Goal: Information Seeking & Learning: Learn about a topic

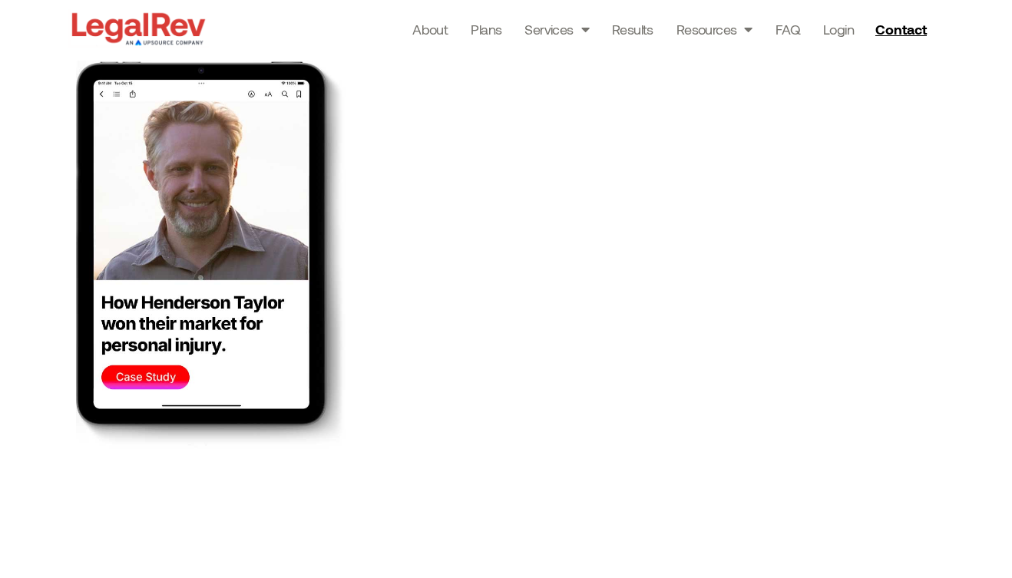
scroll to position [3158, 0]
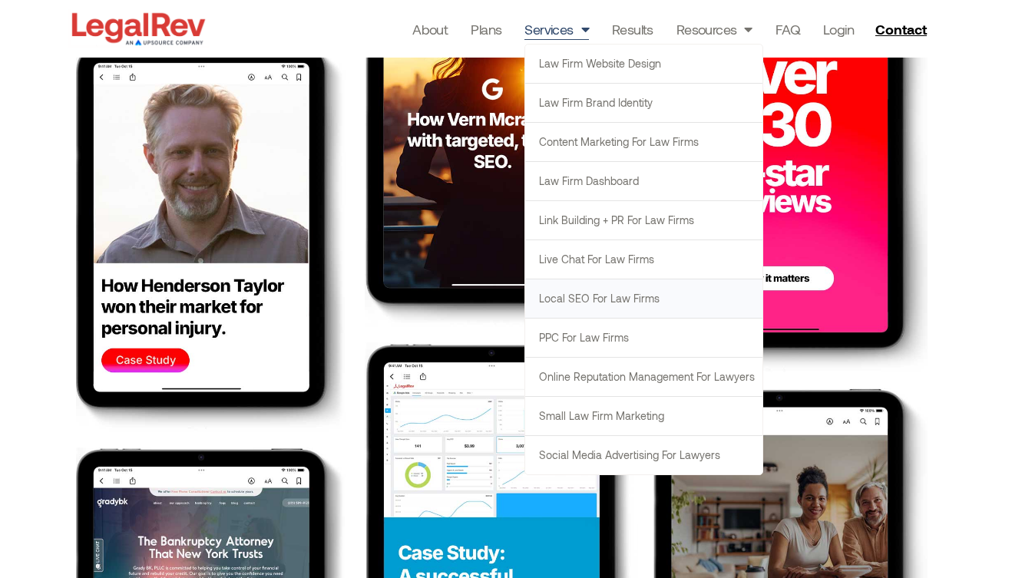
click at [582, 302] on link "Local SEO for Law Firms" at bounding box center [643, 298] width 237 height 38
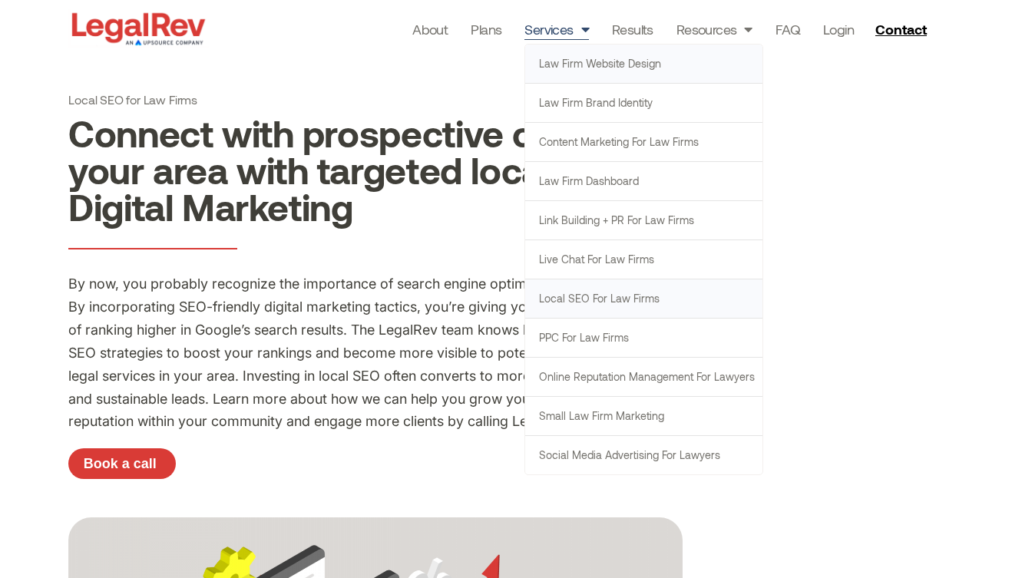
click at [580, 68] on link "Law Firm Website Design" at bounding box center [643, 64] width 237 height 38
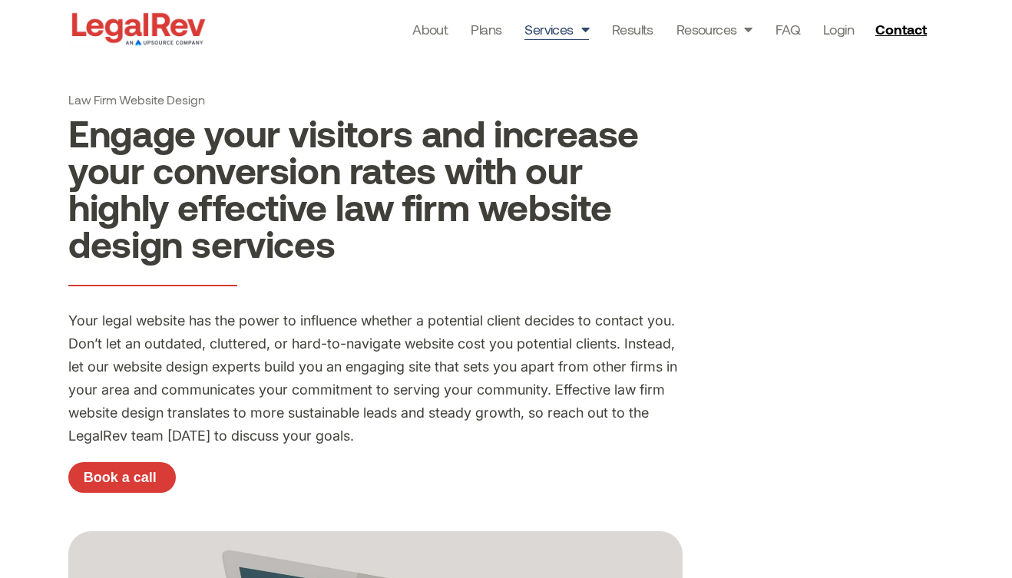
click at [582, 31] on span "Menu" at bounding box center [581, 29] width 15 height 29
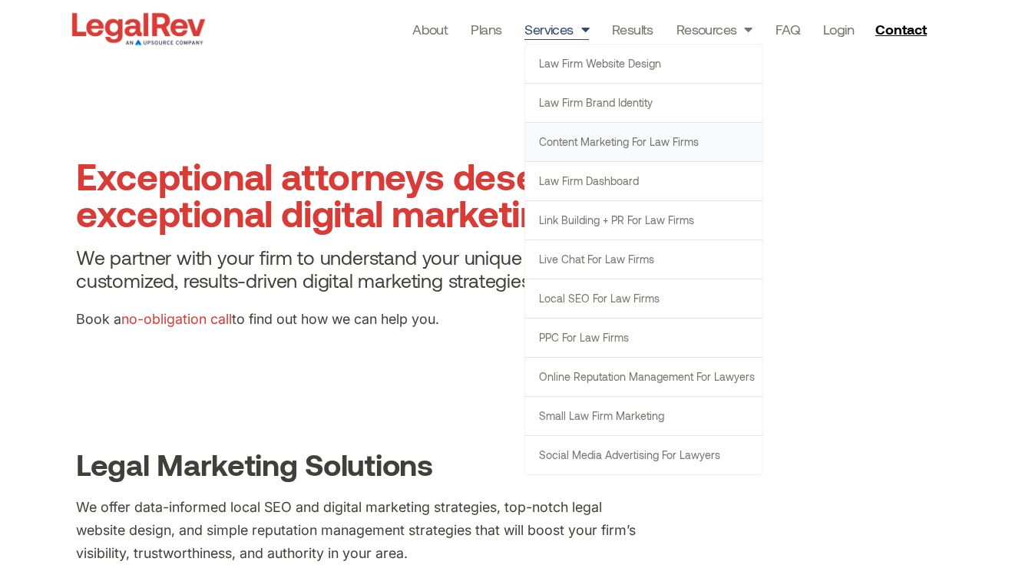
click at [563, 140] on link "Content Marketing for Law Firms" at bounding box center [643, 142] width 237 height 38
